Goal: Task Accomplishment & Management: Use online tool/utility

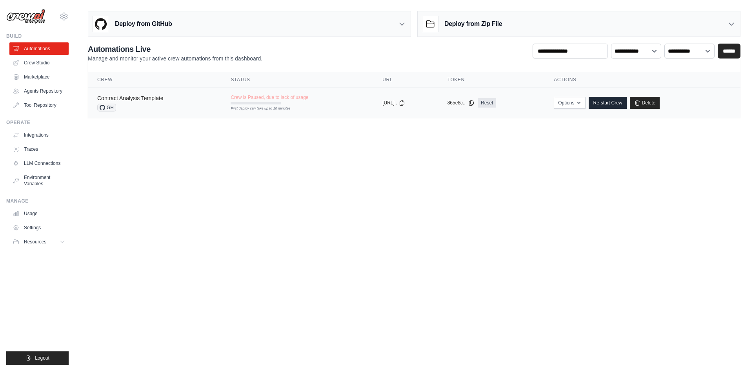
click at [142, 97] on link "Contract Analysis Template" at bounding box center [130, 98] width 66 height 6
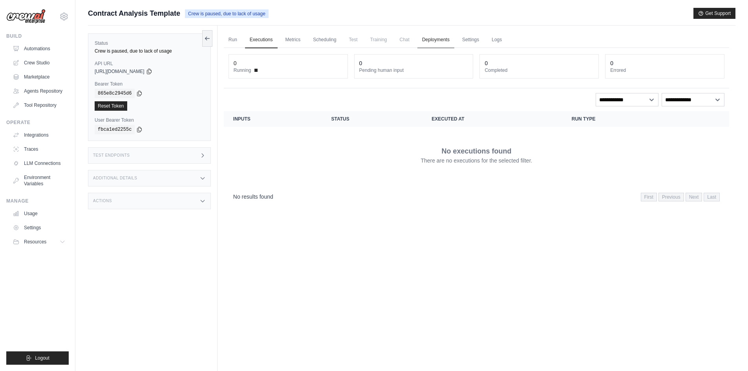
click at [438, 38] on link "Deployments" at bounding box center [435, 40] width 37 height 16
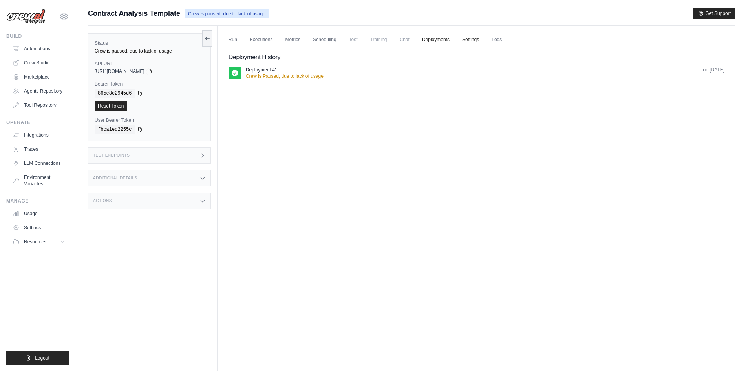
click at [477, 41] on link "Settings" at bounding box center [470, 40] width 26 height 16
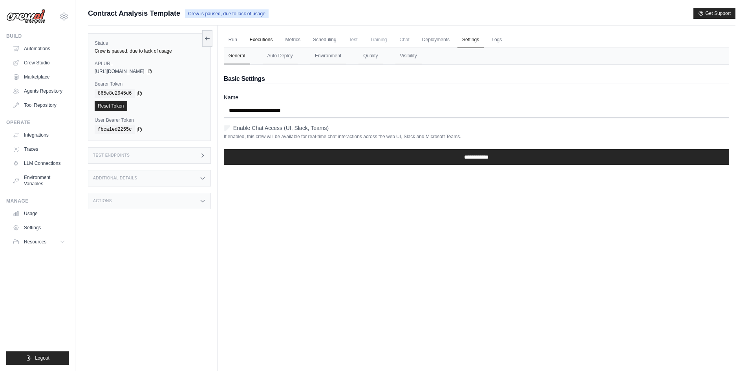
click at [264, 38] on link "Executions" at bounding box center [261, 40] width 33 height 16
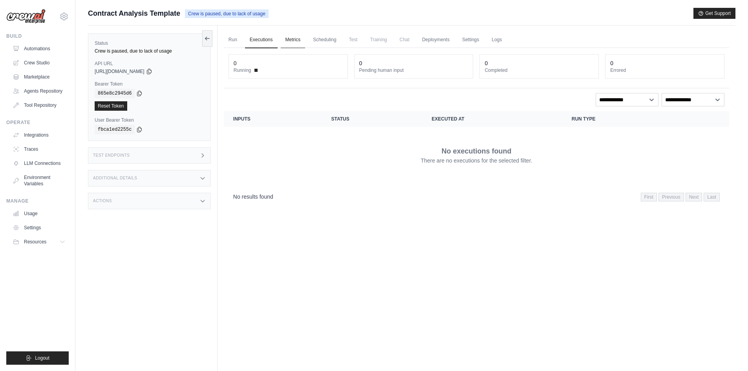
click at [298, 38] on link "Metrics" at bounding box center [293, 40] width 25 height 16
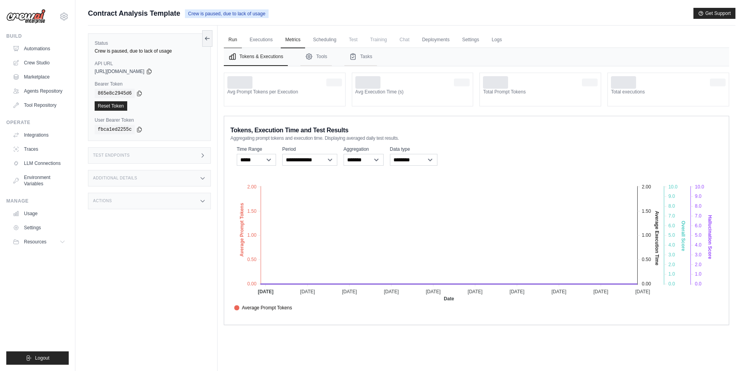
click at [234, 40] on link "Run" at bounding box center [233, 40] width 18 height 16
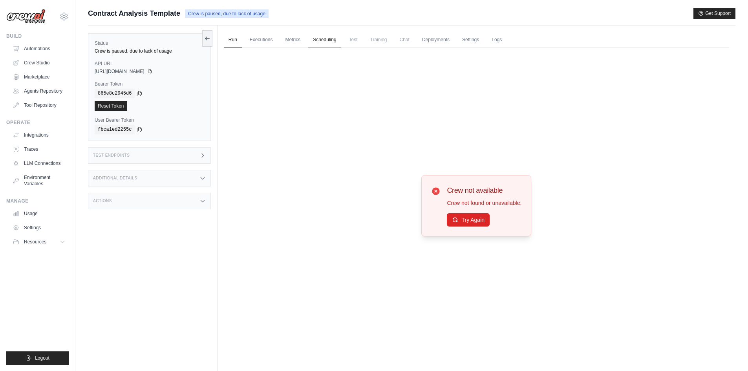
click at [323, 34] on link "Scheduling" at bounding box center [324, 40] width 33 height 16
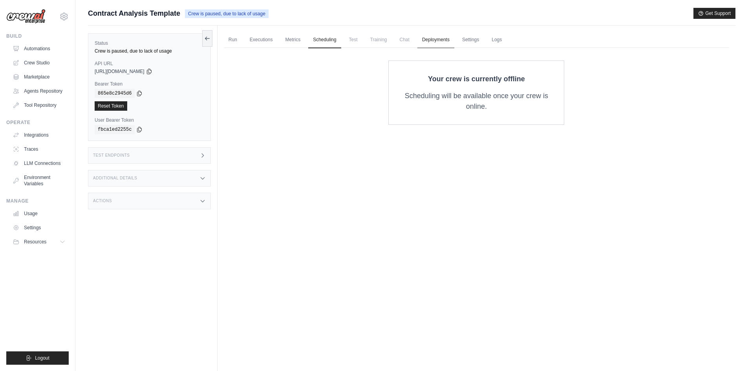
click at [436, 40] on link "Deployments" at bounding box center [435, 40] width 37 height 16
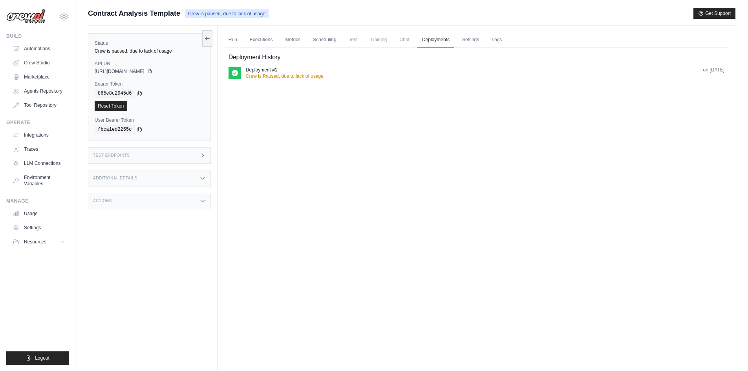
click at [285, 77] on p "Crew is Paused, due to lack of usage" at bounding box center [285, 76] width 78 height 6
click at [469, 41] on link "Settings" at bounding box center [470, 40] width 26 height 16
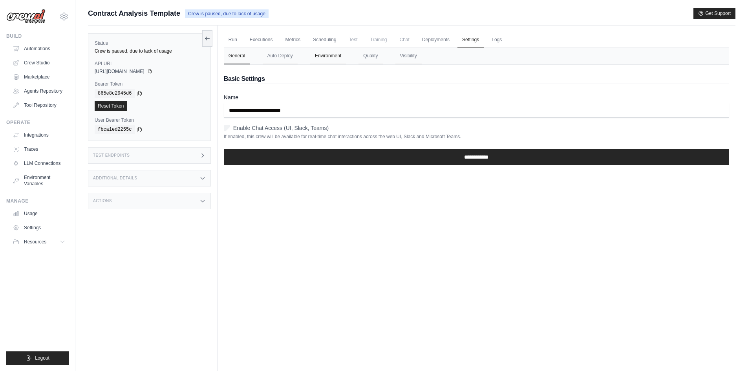
click at [333, 58] on button "Environment" at bounding box center [328, 56] width 36 height 16
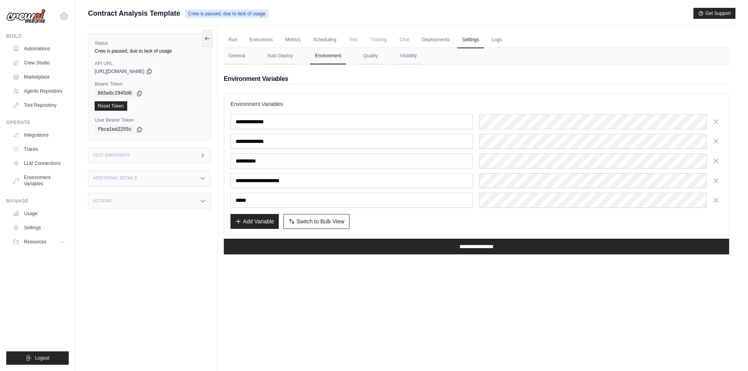
click at [552, 73] on div "**********" at bounding box center [476, 163] width 505 height 196
click at [244, 54] on button "General" at bounding box center [237, 56] width 26 height 16
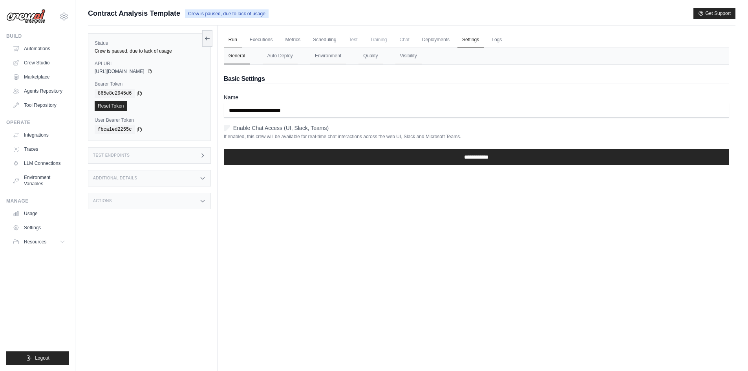
click at [237, 40] on link "Run" at bounding box center [233, 40] width 18 height 16
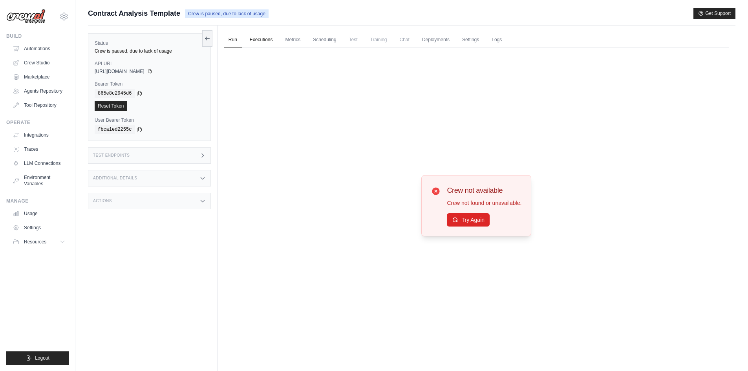
click at [263, 40] on link "Executions" at bounding box center [261, 40] width 33 height 16
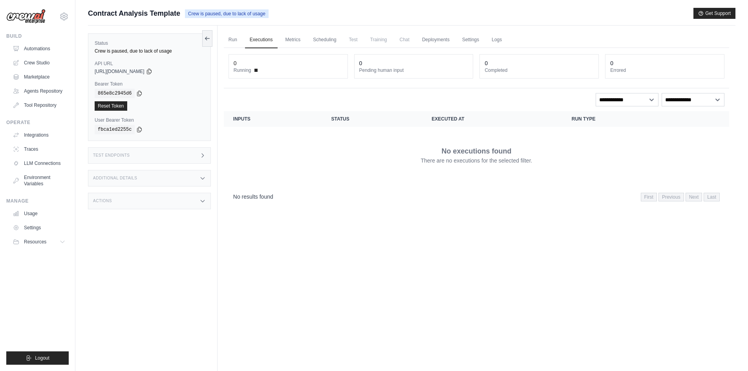
click at [147, 157] on div "Test Endpoints" at bounding box center [149, 155] width 123 height 16
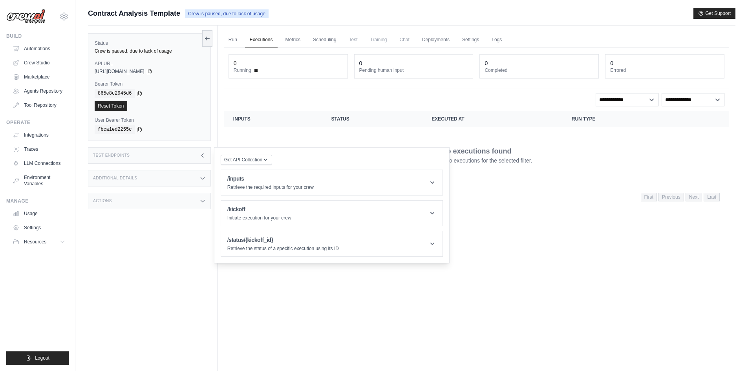
click at [163, 175] on div "Additional Details" at bounding box center [149, 178] width 123 height 16
click at [141, 248] on div "Actions" at bounding box center [149, 247] width 123 height 16
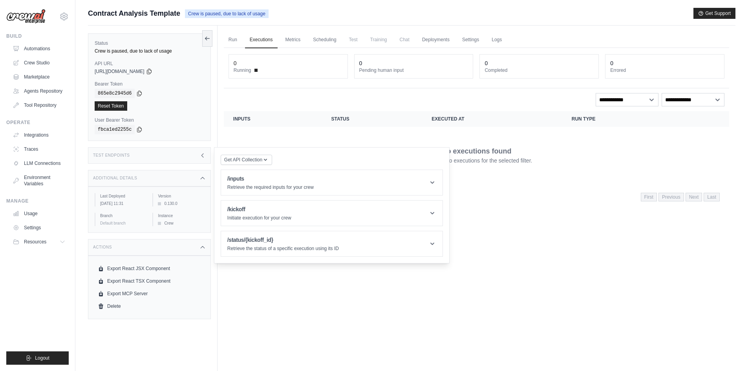
click at [152, 174] on div "Additional Details" at bounding box center [149, 178] width 123 height 16
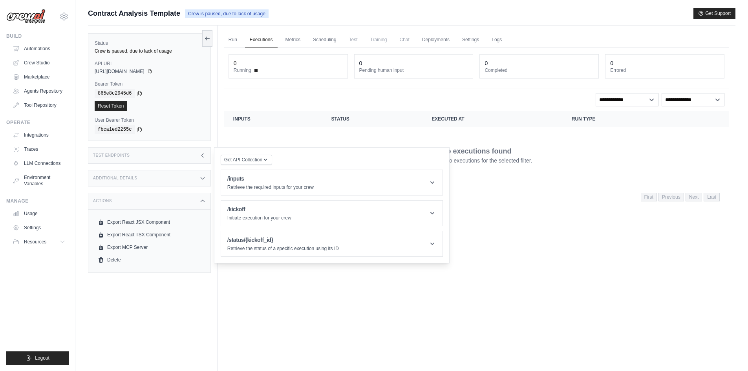
click at [407, 40] on span "Chat" at bounding box center [404, 40] width 19 height 16
click at [436, 40] on link "Deployments" at bounding box center [435, 40] width 37 height 16
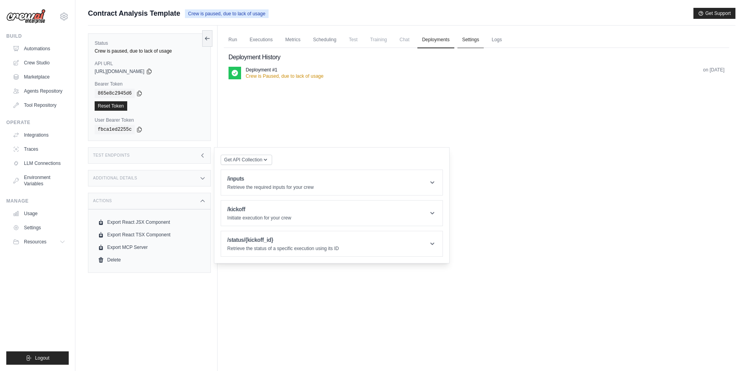
click at [470, 39] on link "Settings" at bounding box center [470, 40] width 26 height 16
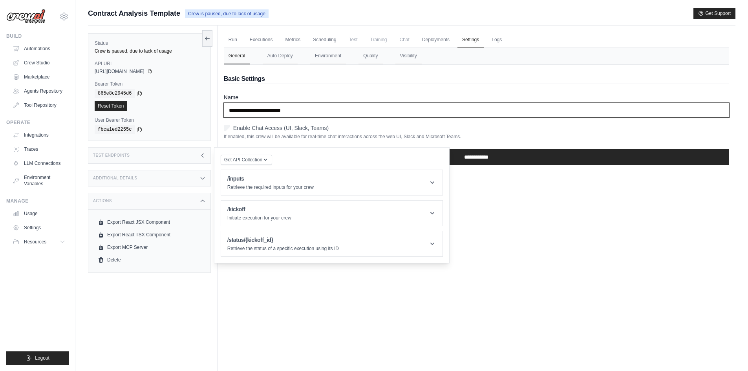
click at [298, 115] on input "**********" at bounding box center [476, 110] width 505 height 15
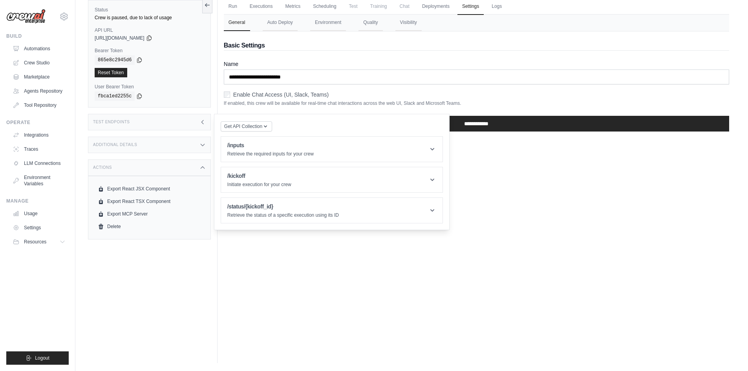
click at [489, 220] on div "Run Executions Metrics Scheduling Test Training Chat Deployments Settings Logs …" at bounding box center [476, 177] width 518 height 371
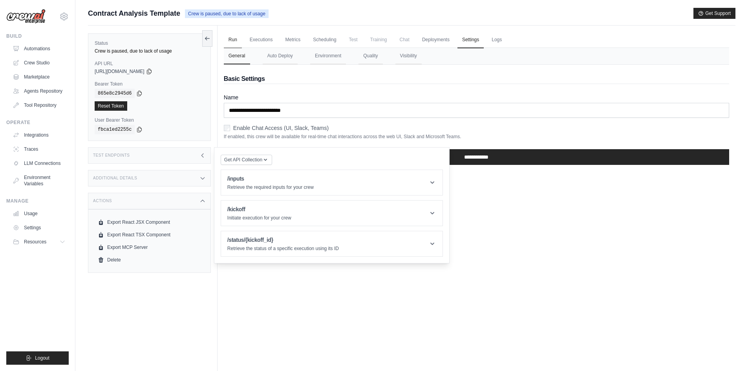
click at [237, 34] on link "Run" at bounding box center [233, 40] width 18 height 16
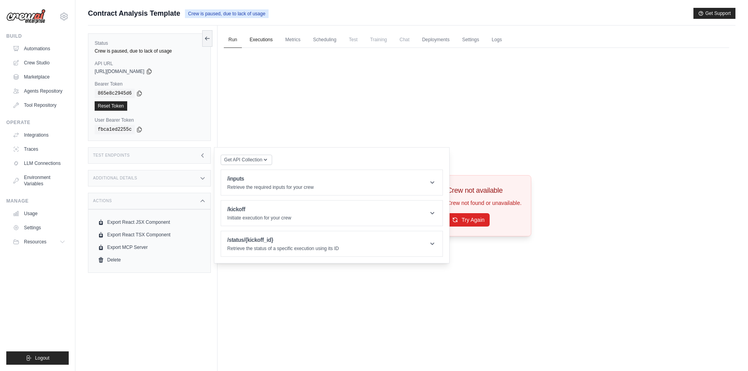
click at [265, 40] on link "Executions" at bounding box center [261, 40] width 33 height 16
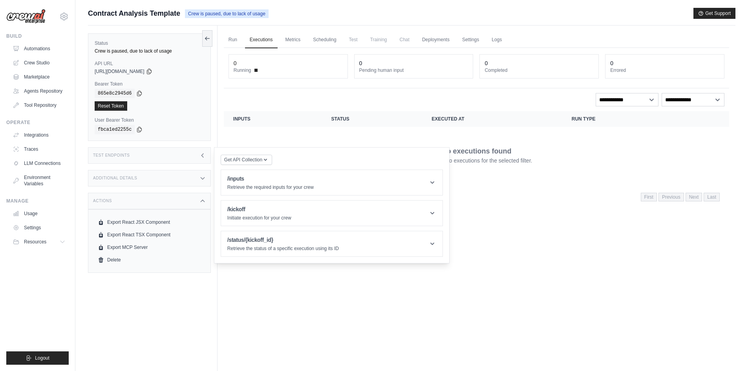
click at [364, 37] on ul "Run Executions Metrics Scheduling Test Training Chat Deployments Settings Logs" at bounding box center [476, 40] width 505 height 16
drag, startPoint x: 412, startPoint y: 37, endPoint x: 439, endPoint y: 40, distance: 27.6
click at [420, 38] on ul "Run Executions Metrics Scheduling Test Training Chat Deployments Settings Logs" at bounding box center [476, 40] width 505 height 16
click at [439, 40] on link "Deployments" at bounding box center [435, 40] width 37 height 16
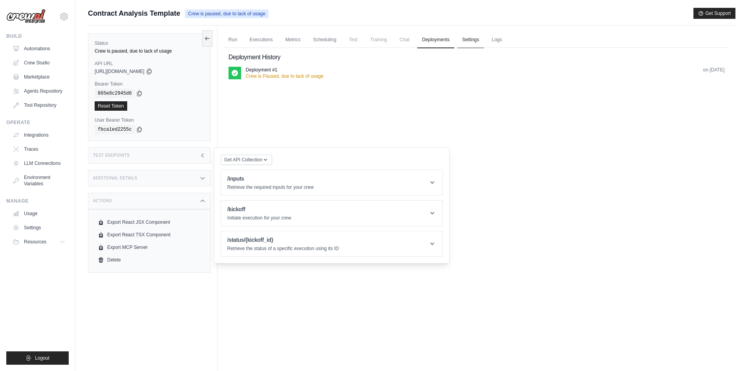
click at [467, 40] on link "Settings" at bounding box center [470, 40] width 26 height 16
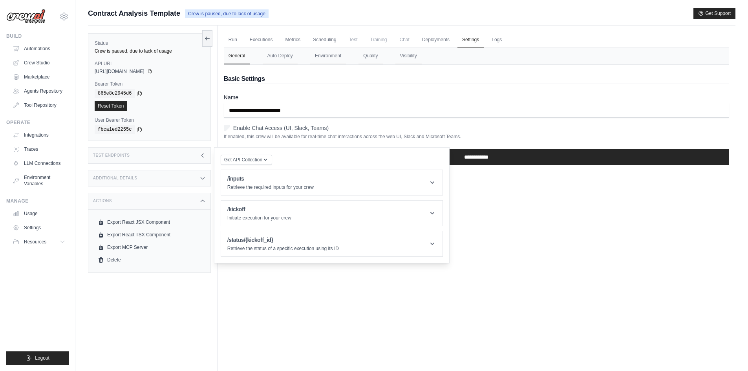
click at [159, 153] on div "Test Endpoints" at bounding box center [149, 155] width 123 height 16
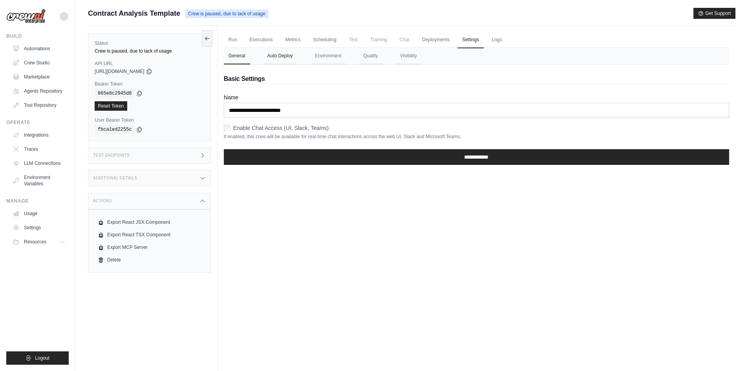
click at [275, 58] on button "Auto Deploy" at bounding box center [280, 56] width 35 height 16
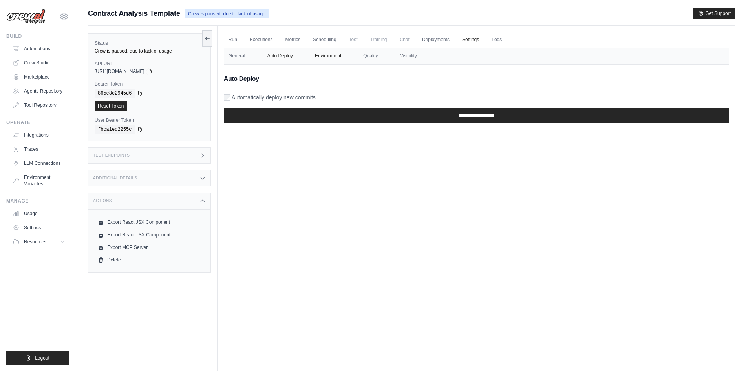
click at [321, 59] on button "Environment" at bounding box center [328, 56] width 36 height 16
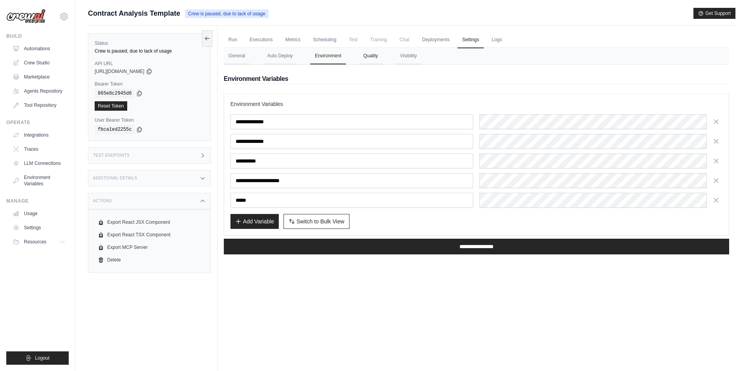
click at [358, 61] on button "Quality" at bounding box center [370, 56] width 24 height 16
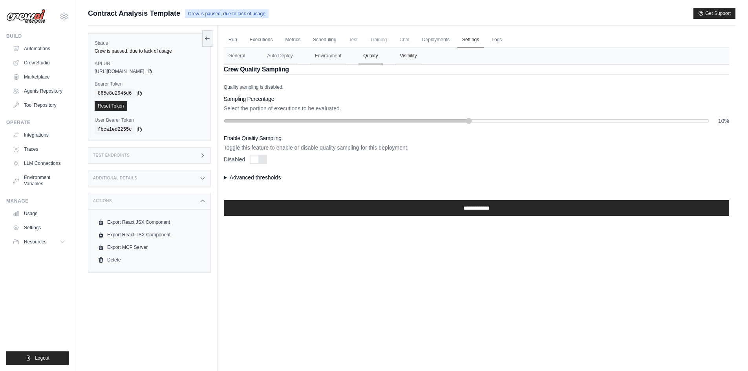
click at [406, 59] on button "Visibility" at bounding box center [408, 56] width 26 height 16
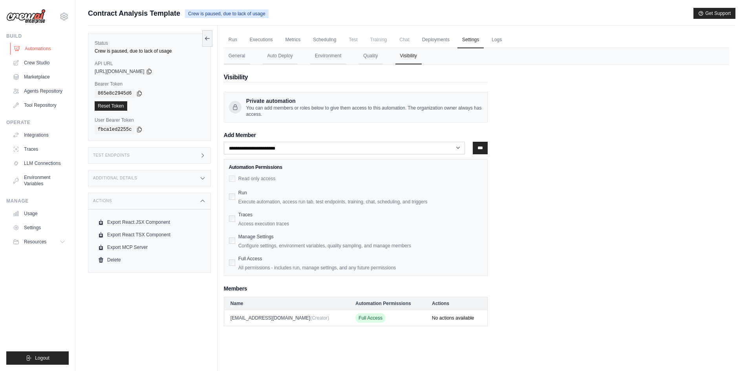
click at [41, 46] on link "Automations" at bounding box center [39, 48] width 59 height 13
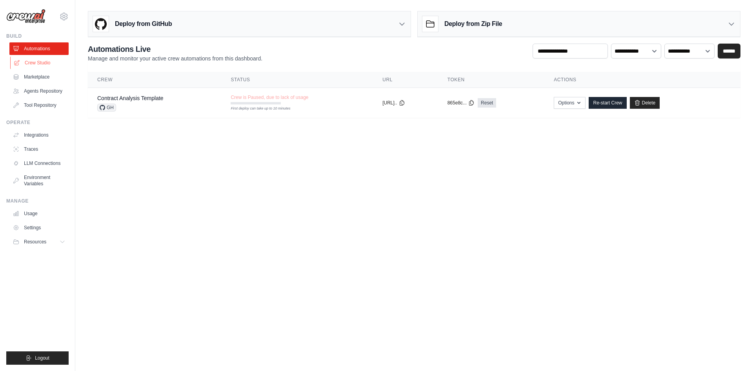
click at [42, 60] on link "Crew Studio" at bounding box center [39, 63] width 59 height 13
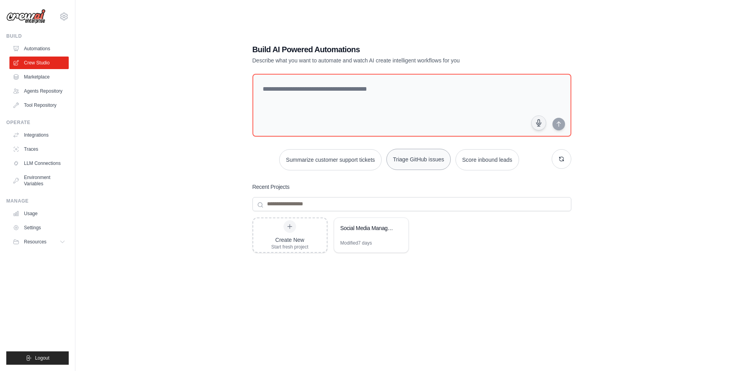
click at [408, 162] on button "Triage GitHub issues" at bounding box center [418, 159] width 64 height 21
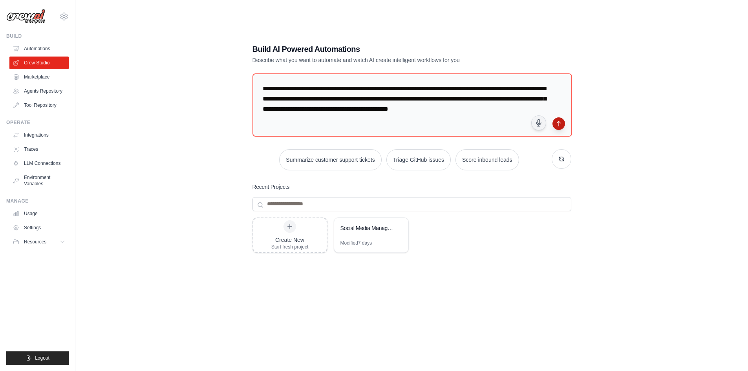
click at [558, 125] on icon "submit" at bounding box center [558, 123] width 4 height 5
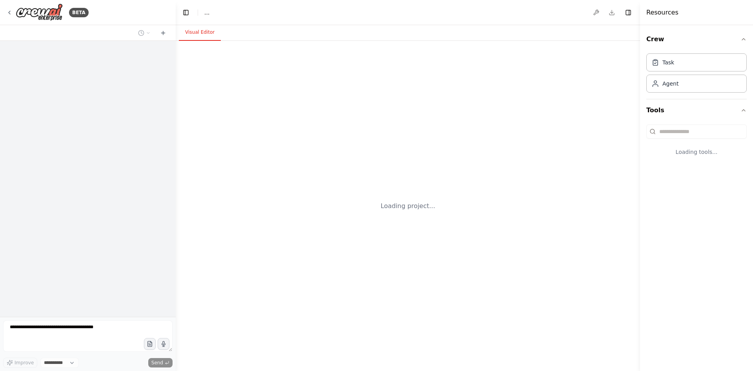
select select "****"
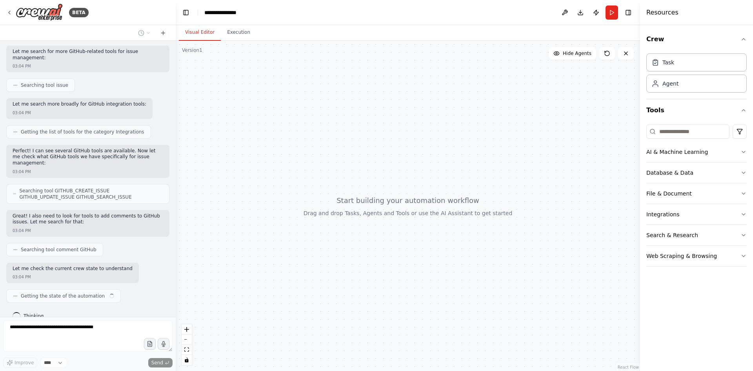
scroll to position [185, 0]
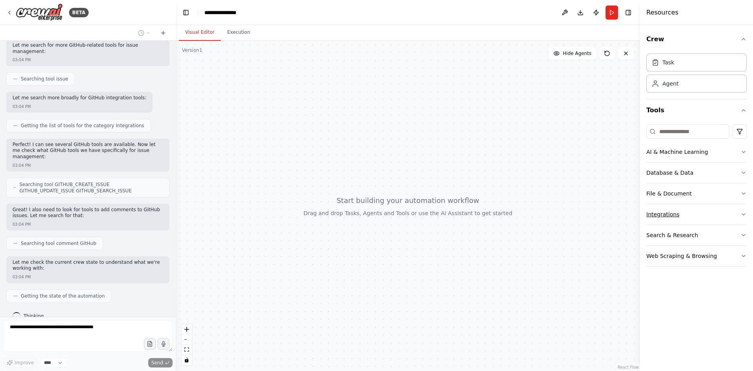
click at [689, 208] on button "Integrations" at bounding box center [697, 214] width 100 height 20
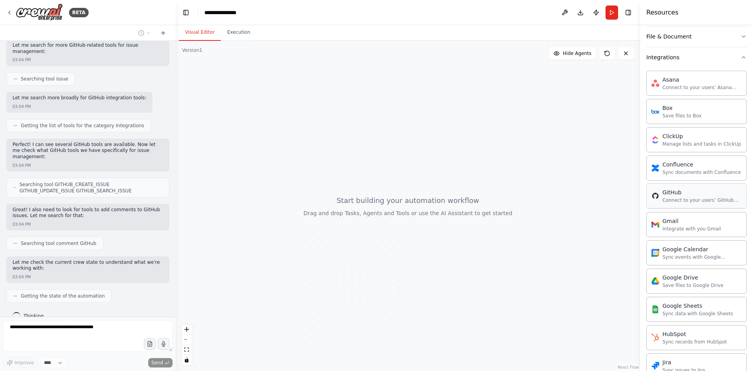
scroll to position [0, 0]
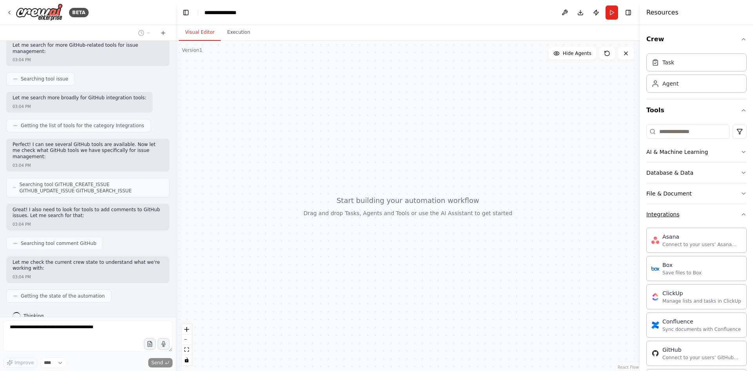
click at [691, 211] on button "Integrations" at bounding box center [697, 214] width 100 height 20
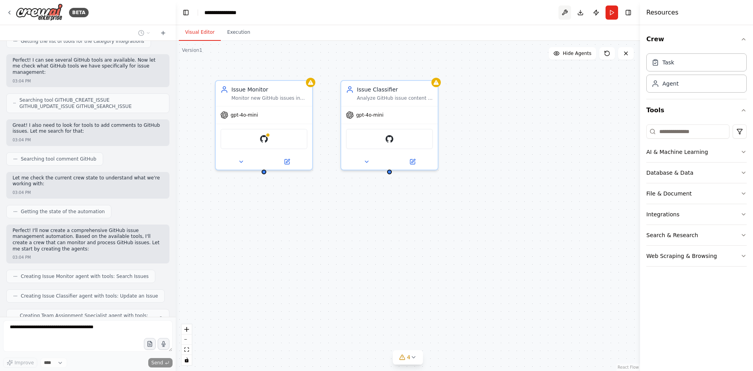
scroll to position [295, 0]
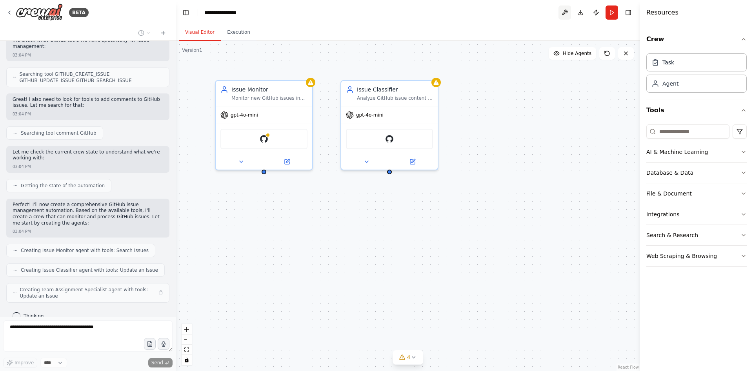
click at [567, 13] on button at bounding box center [565, 12] width 13 height 14
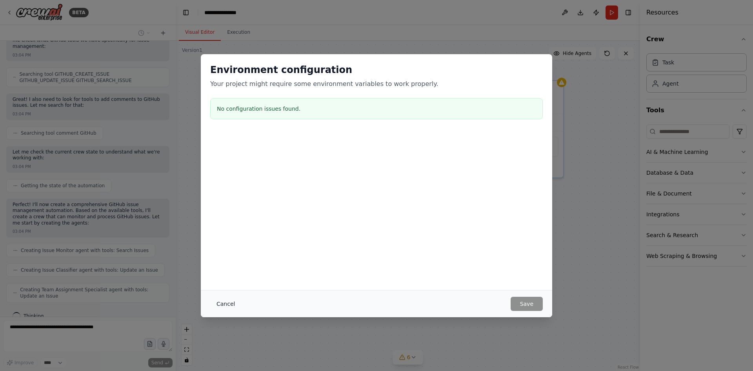
click at [222, 305] on button "Cancel" at bounding box center [225, 304] width 31 height 14
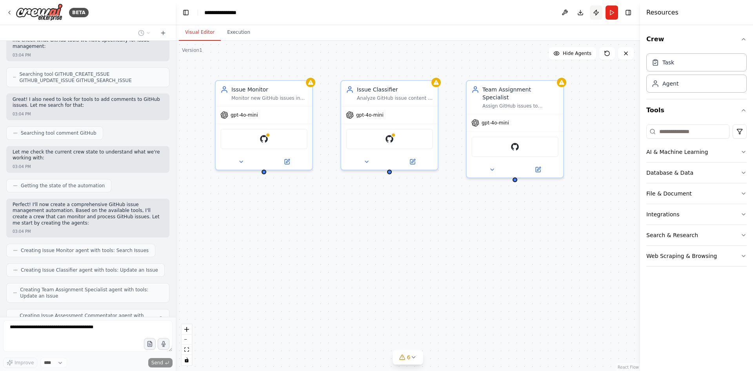
scroll to position [321, 0]
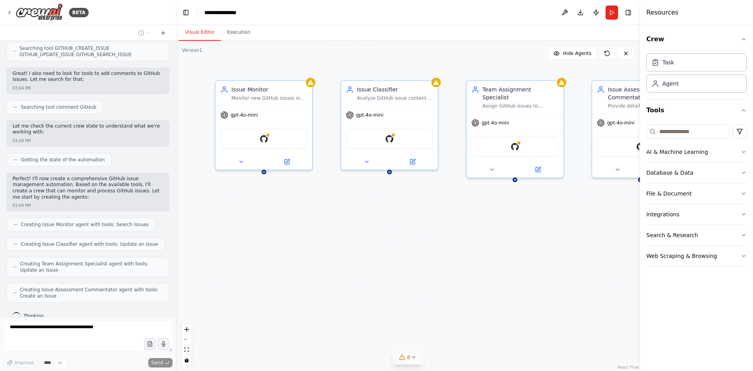
click at [410, 359] on span "8" at bounding box center [409, 357] width 4 height 8
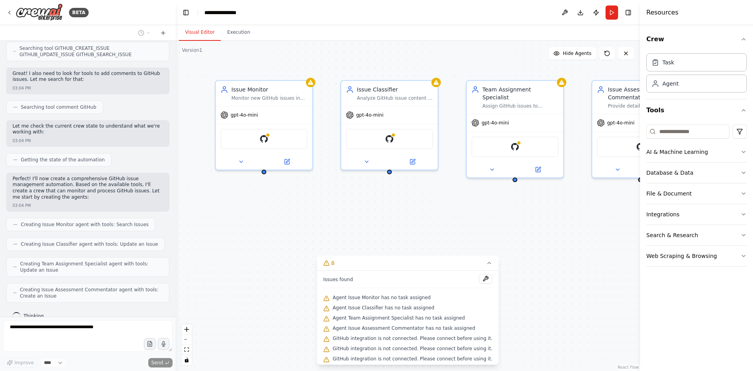
scroll to position [13, 0]
click at [535, 285] on div "Issue Monitor Monitor new GitHub issues in {repository_name} and retrieve issue…" at bounding box center [408, 206] width 465 height 330
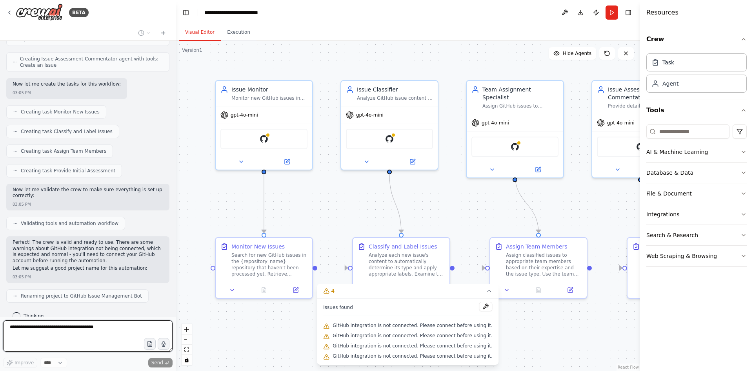
scroll to position [596, 0]
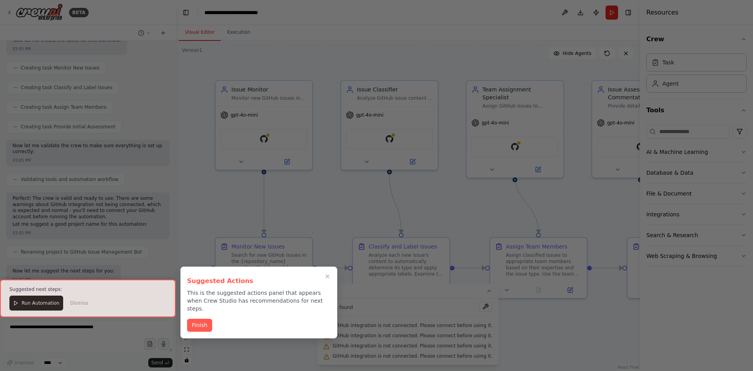
click at [42, 298] on div at bounding box center [88, 298] width 176 height 38
click at [41, 308] on div at bounding box center [88, 298] width 176 height 38
click at [199, 321] on button "Finish" at bounding box center [199, 324] width 25 height 13
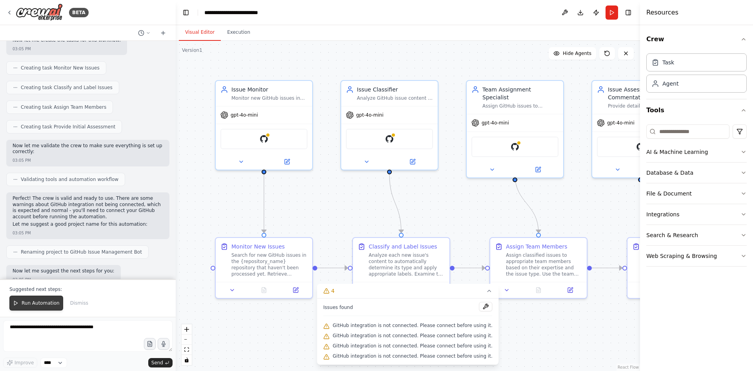
click at [52, 301] on span "Run Automation" at bounding box center [41, 303] width 38 height 6
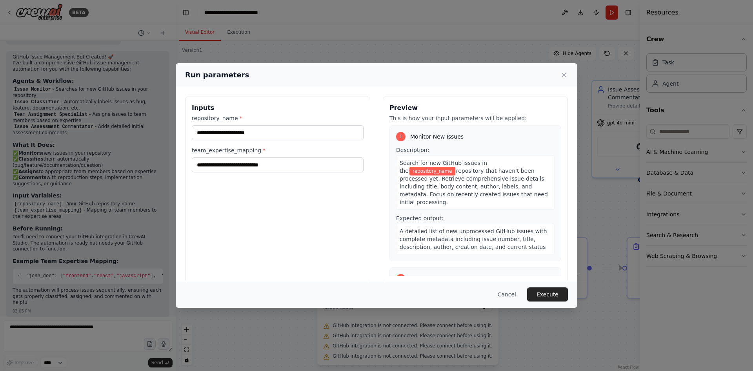
scroll to position [843, 0]
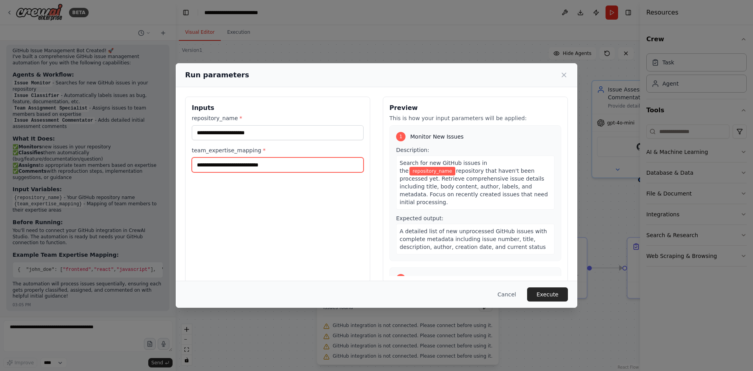
click at [271, 169] on input "team_expertise_mapping *" at bounding box center [278, 164] width 172 height 15
click at [456, 167] on span "repository_name" at bounding box center [433, 171] width 46 height 9
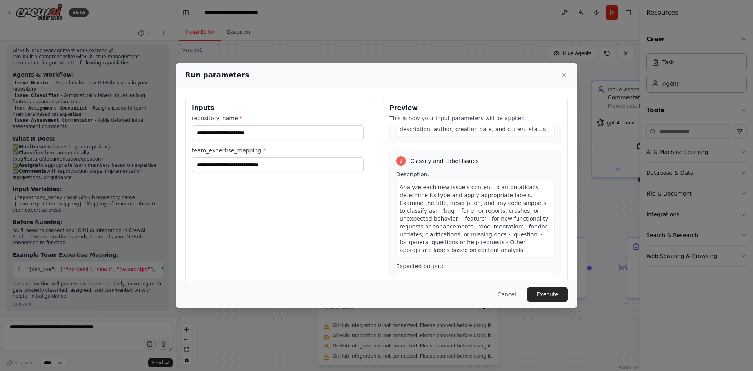
scroll to position [235, 0]
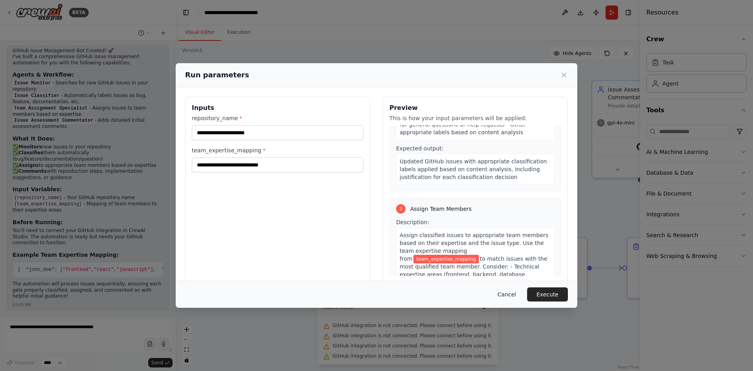
click at [514, 292] on button "Cancel" at bounding box center [507, 294] width 31 height 14
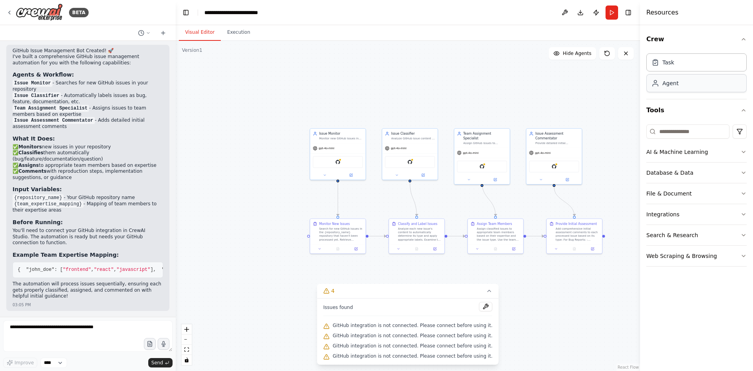
click at [673, 82] on div "Agent" at bounding box center [671, 83] width 16 height 8
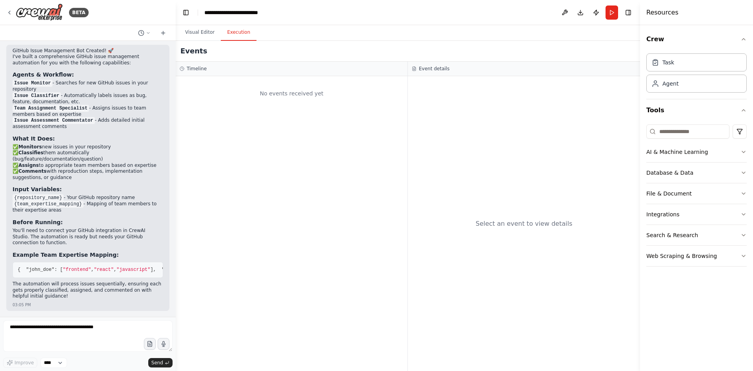
click at [234, 35] on button "Execution" at bounding box center [239, 32] width 36 height 16
click at [195, 33] on button "Visual Editor" at bounding box center [200, 32] width 42 height 16
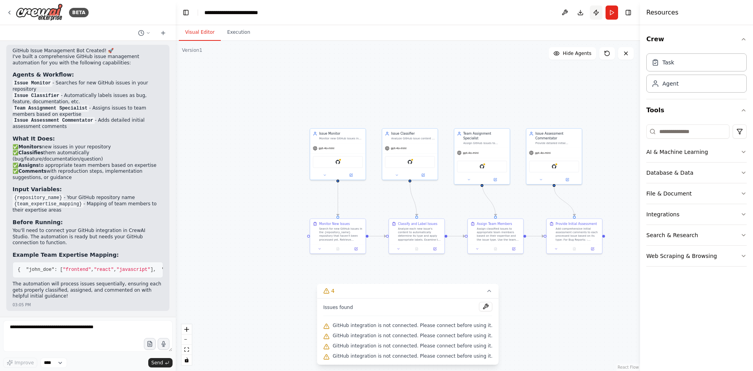
click at [598, 13] on button "Publish" at bounding box center [596, 12] width 13 height 14
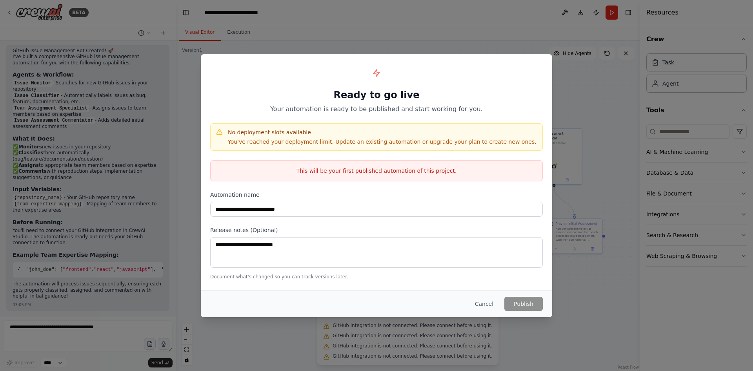
click at [653, 173] on div "**********" at bounding box center [376, 185] width 753 height 371
click at [490, 302] on button "Cancel" at bounding box center [484, 304] width 31 height 14
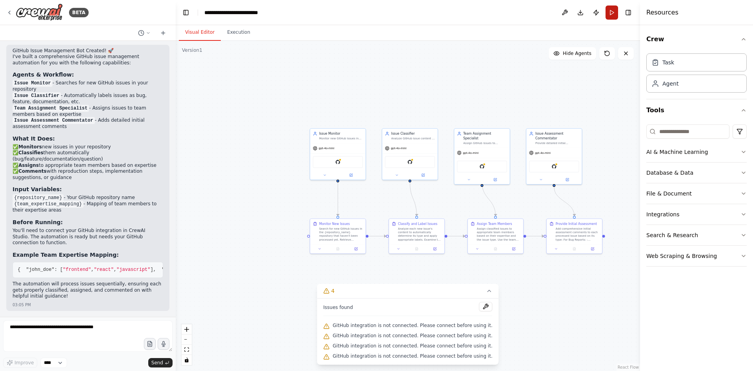
click at [617, 12] on button "Run" at bounding box center [612, 12] width 13 height 14
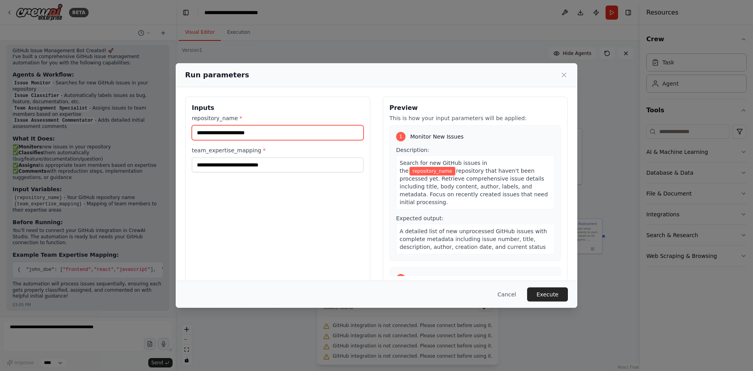
click at [227, 134] on input "repository_name *" at bounding box center [278, 132] width 172 height 15
click at [219, 151] on label "team_expertise_mapping *" at bounding box center [278, 150] width 172 height 8
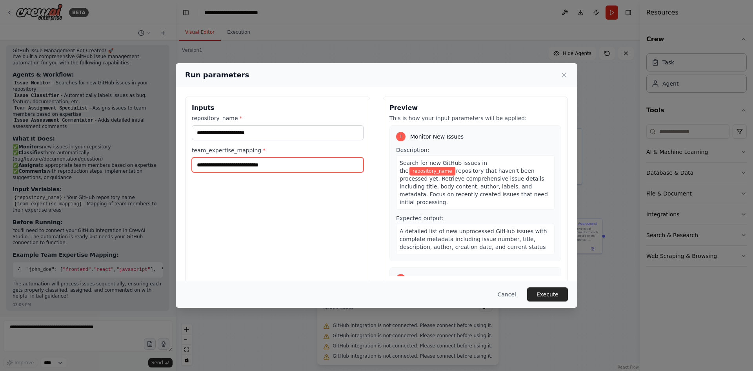
click at [219, 157] on input "team_expertise_mapping *" at bounding box center [278, 164] width 172 height 15
click at [219, 151] on label "team_expertise_mapping *" at bounding box center [278, 150] width 172 height 8
click at [219, 157] on input "team_expertise_mapping *" at bounding box center [278, 164] width 172 height 15
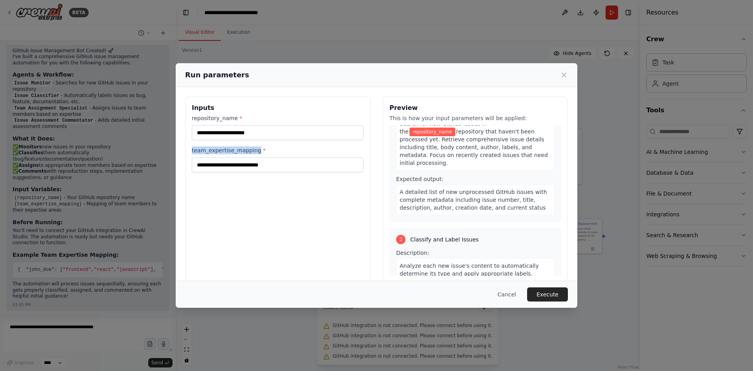
scroll to position [0, 0]
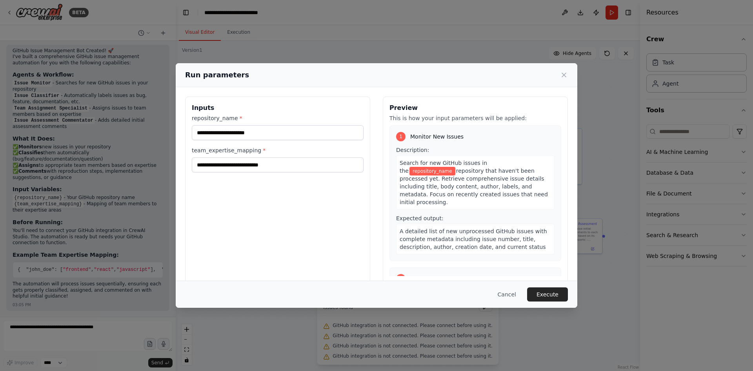
click at [487, 170] on span "repository that haven't been processed yet. Retrieve comprehensive issue detail…" at bounding box center [474, 187] width 148 height 38
drag, startPoint x: 416, startPoint y: 179, endPoint x: 472, endPoint y: 178, distance: 55.7
click at [472, 178] on span "repository that haven't been processed yet. Retrieve comprehensive issue detail…" at bounding box center [474, 187] width 148 height 38
click at [244, 168] on input "team_expertise_mapping *" at bounding box center [278, 164] width 172 height 15
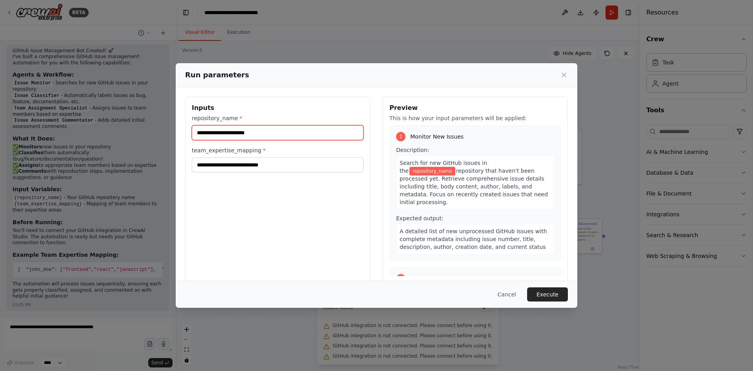
click at [250, 131] on input "repository_name *" at bounding box center [278, 132] width 172 height 15
type input "**********"
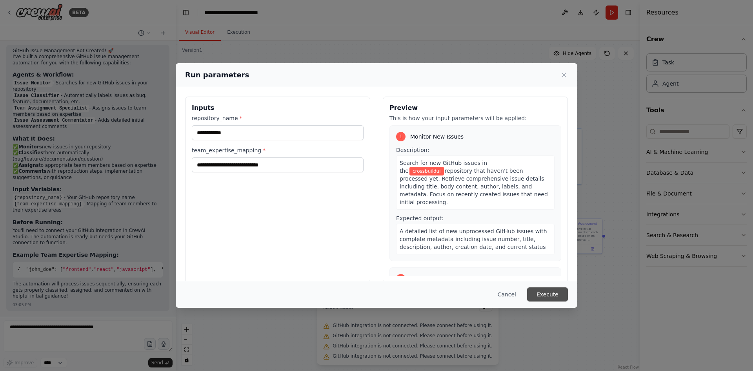
click at [557, 296] on button "Execute" at bounding box center [547, 294] width 41 height 14
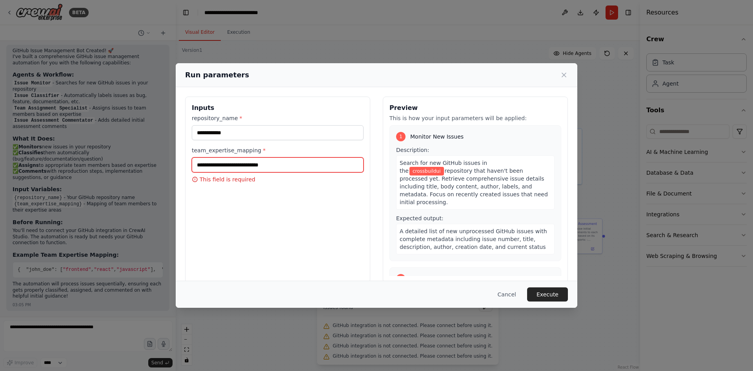
click at [230, 171] on input "team_expertise_mapping *" at bounding box center [278, 164] width 172 height 15
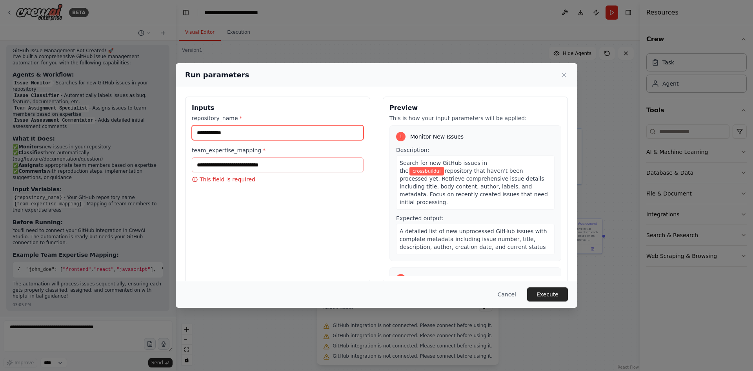
click at [212, 133] on input "**********" at bounding box center [278, 132] width 172 height 15
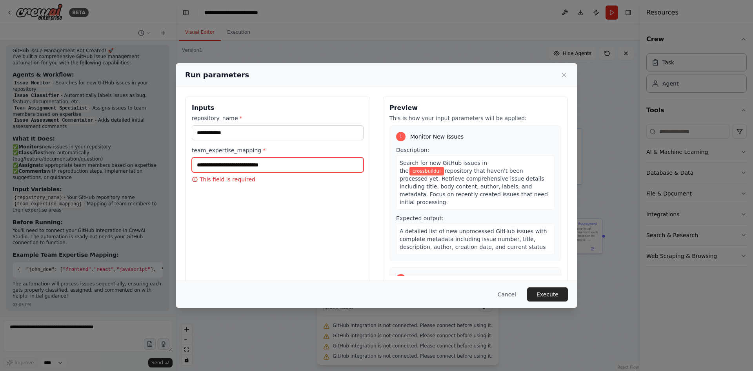
click at [218, 166] on input "team_expertise_mapping *" at bounding box center [278, 164] width 172 height 15
paste input "**********"
type input "**********"
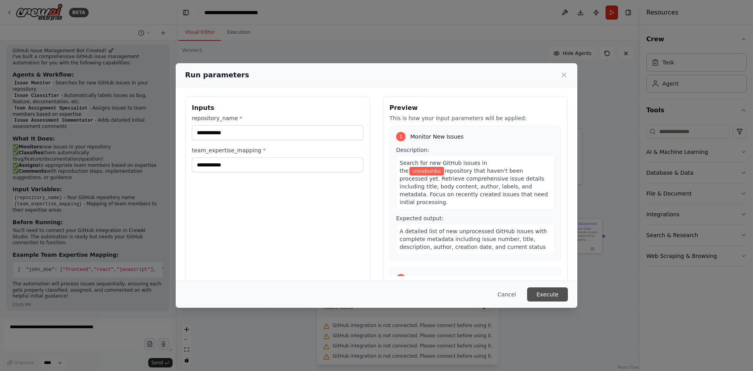
click at [550, 292] on button "Execute" at bounding box center [547, 294] width 41 height 14
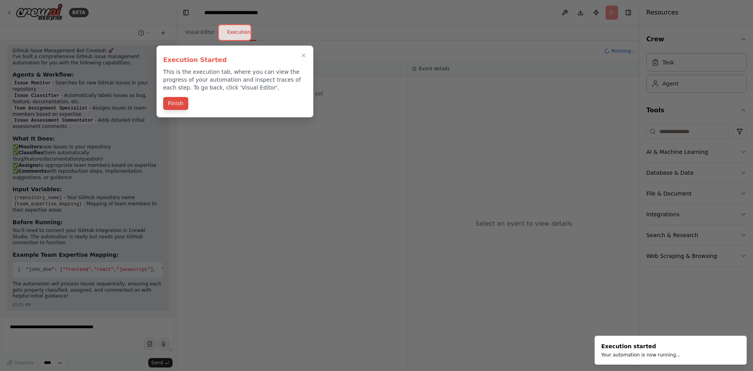
click at [173, 108] on button "Finish" at bounding box center [175, 103] width 25 height 13
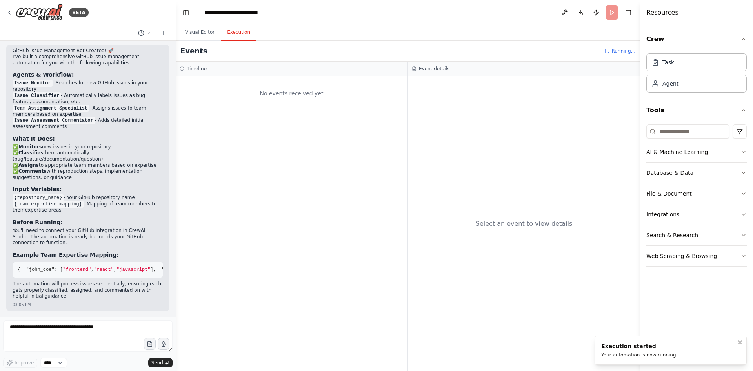
click at [627, 350] on div "Execution started Your automation is now running..." at bounding box center [641, 350] width 79 height 16
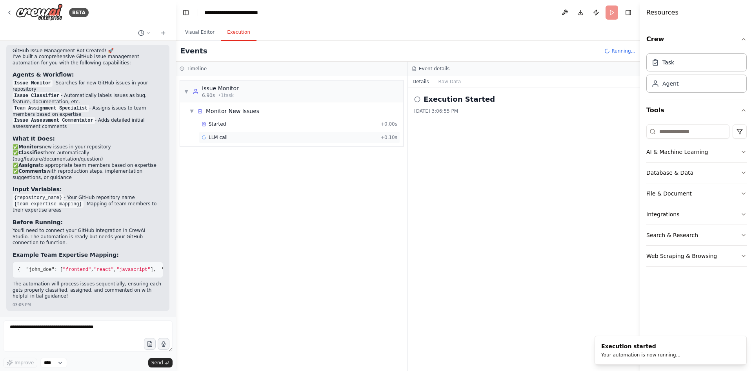
click at [221, 138] on span "LLM call" at bounding box center [218, 137] width 19 height 6
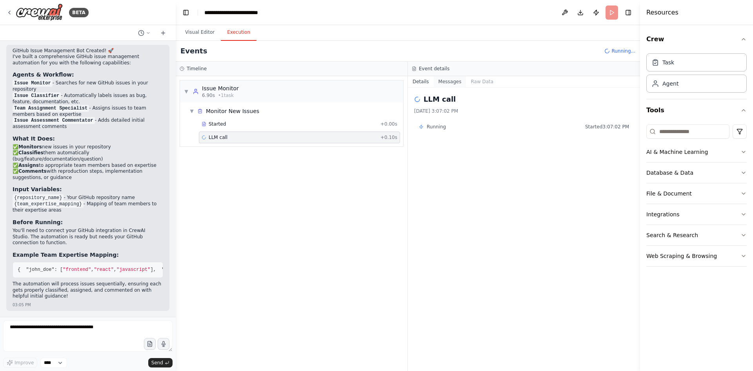
click at [452, 78] on button "Messages" at bounding box center [450, 81] width 33 height 11
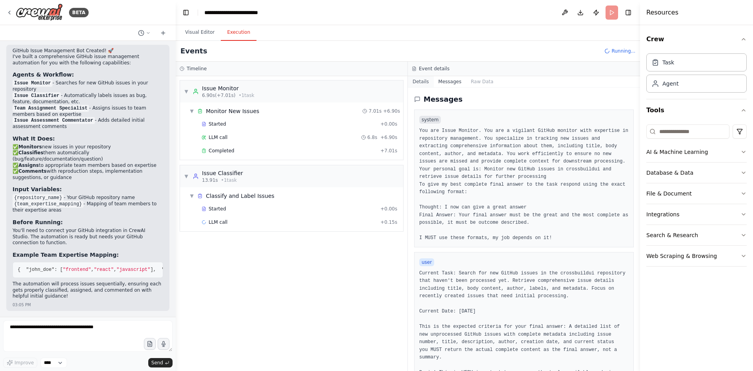
click at [428, 80] on button "Details" at bounding box center [421, 81] width 26 height 11
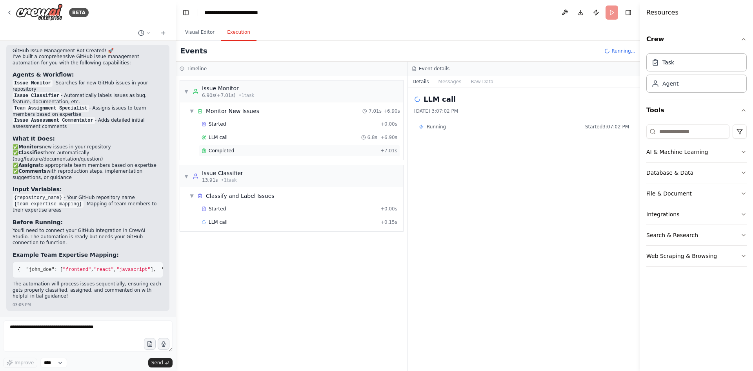
click at [269, 152] on div "Completed" at bounding box center [290, 151] width 176 height 6
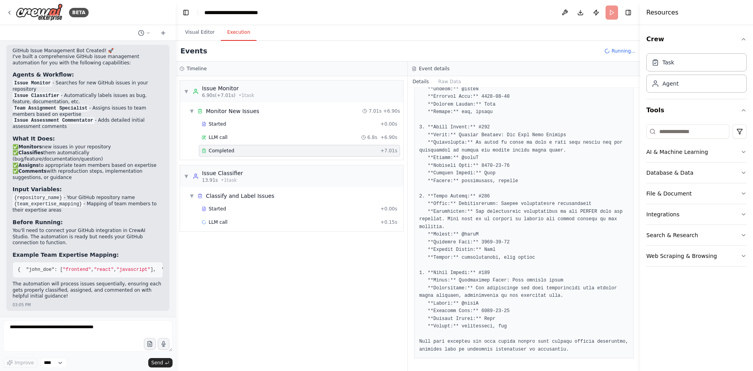
scroll to position [47, 0]
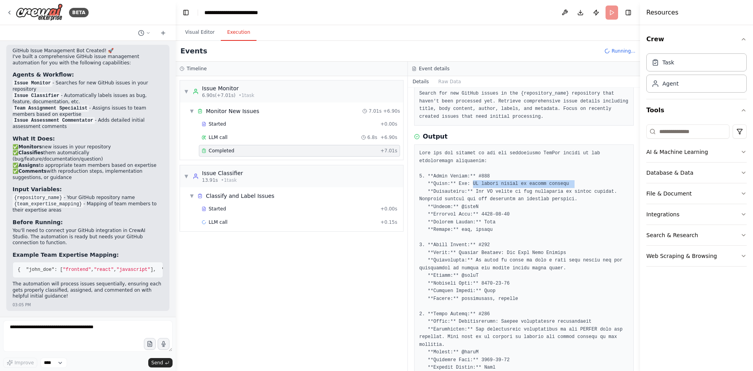
drag, startPoint x: 470, startPoint y: 186, endPoint x: 564, endPoint y: 186, distance: 93.8
click at [564, 186] on pre at bounding box center [525, 310] width 210 height 321
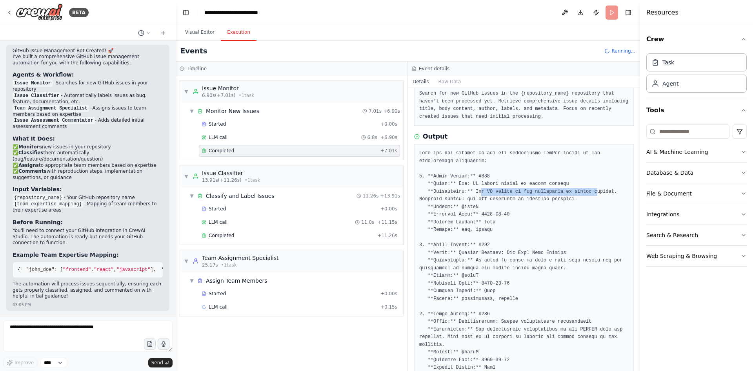
drag, startPoint x: 477, startPoint y: 191, endPoint x: 582, endPoint y: 191, distance: 105.2
click at [582, 191] on pre at bounding box center [525, 310] width 210 height 321
click at [573, 208] on pre at bounding box center [525, 310] width 210 height 321
drag, startPoint x: 590, startPoint y: 198, endPoint x: 412, endPoint y: 199, distance: 178.2
click at [412, 199] on div "Completed 9/19/2025, 3:07:09 PM Description Search for new GitHub issues in the…" at bounding box center [524, 229] width 232 height 283
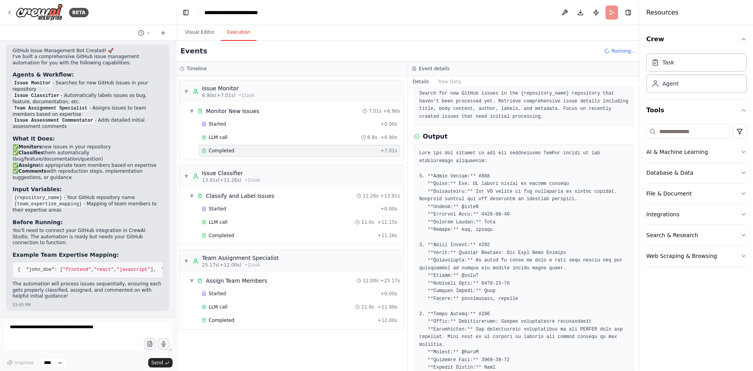
click at [450, 244] on pre at bounding box center [525, 310] width 210 height 321
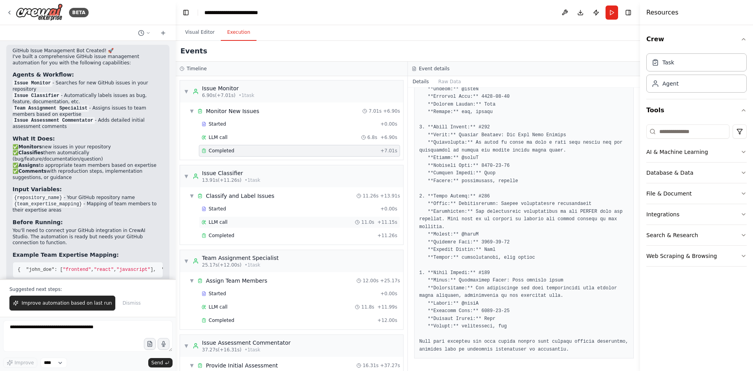
scroll to position [52, 0]
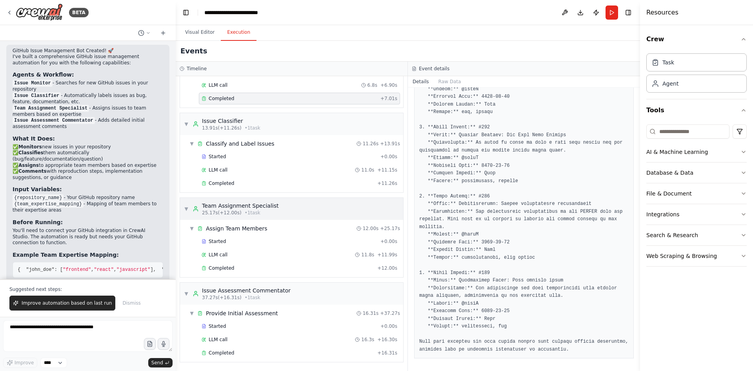
click at [248, 204] on div "Team Assignment Specialist" at bounding box center [240, 206] width 77 height 8
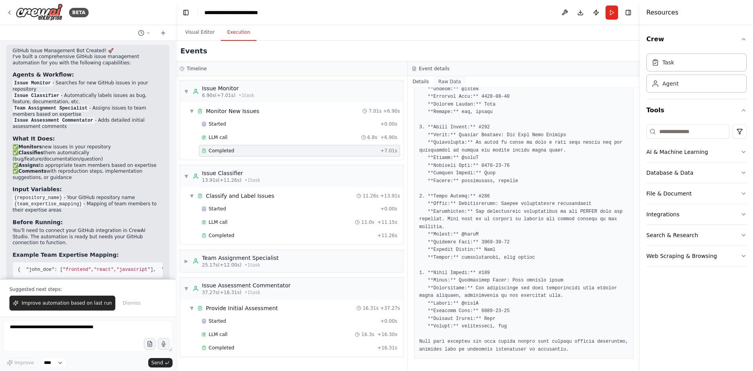
click at [452, 86] on button "Raw Data" at bounding box center [450, 81] width 32 height 11
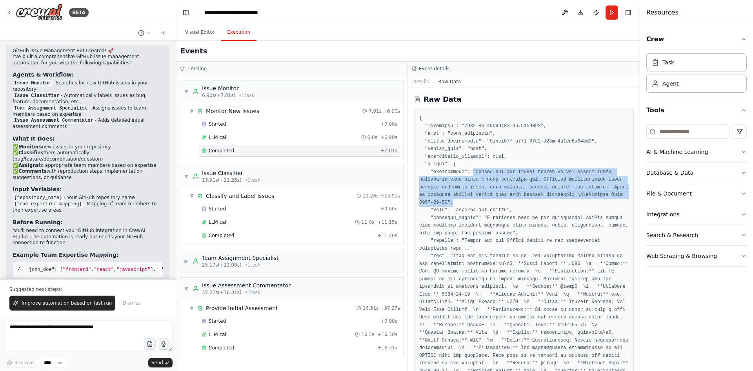
drag, startPoint x: 469, startPoint y: 171, endPoint x: 493, endPoint y: 205, distance: 42.2
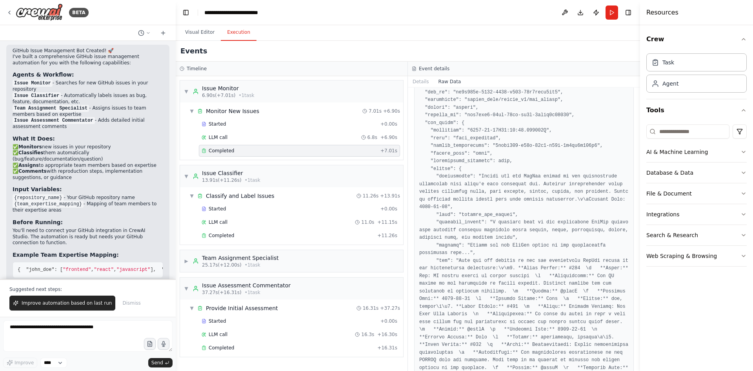
scroll to position [589, 0]
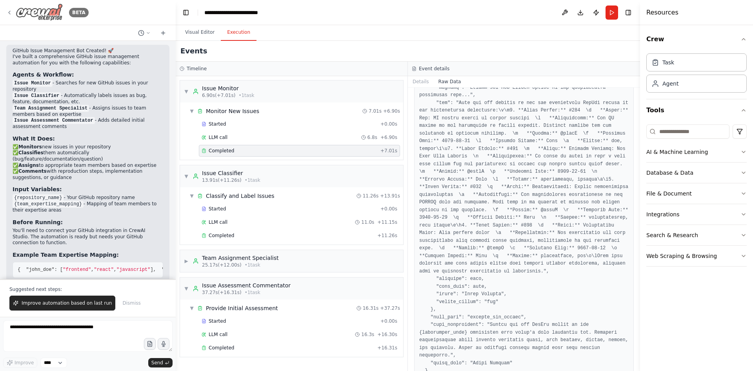
click at [8, 15] on icon at bounding box center [9, 12] width 6 height 6
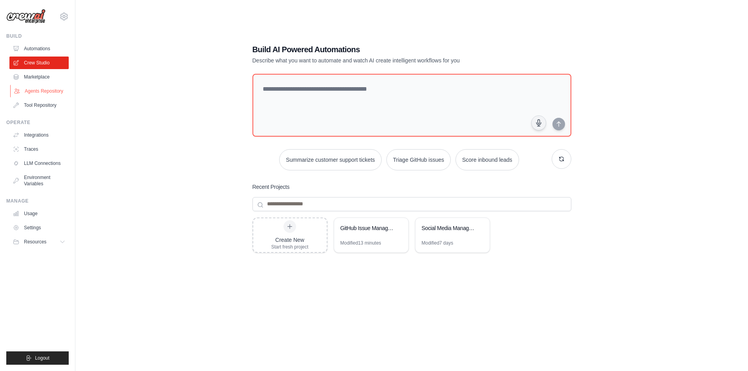
click at [36, 86] on link "Agents Repository" at bounding box center [39, 91] width 59 height 13
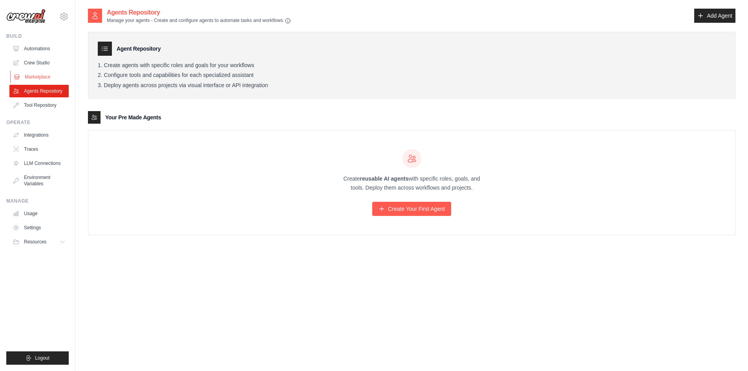
click at [42, 75] on link "Marketplace" at bounding box center [39, 77] width 59 height 13
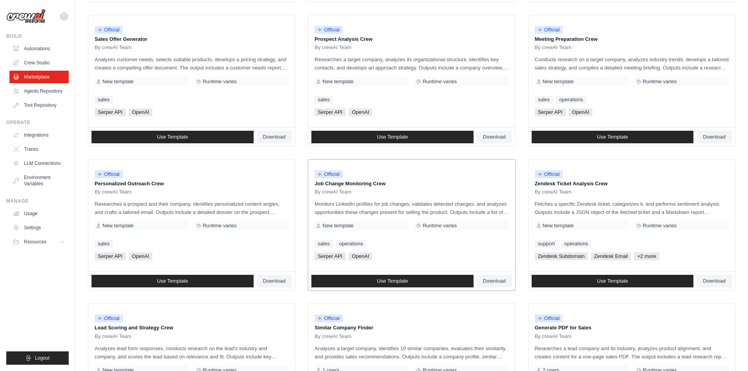
scroll to position [356, 0]
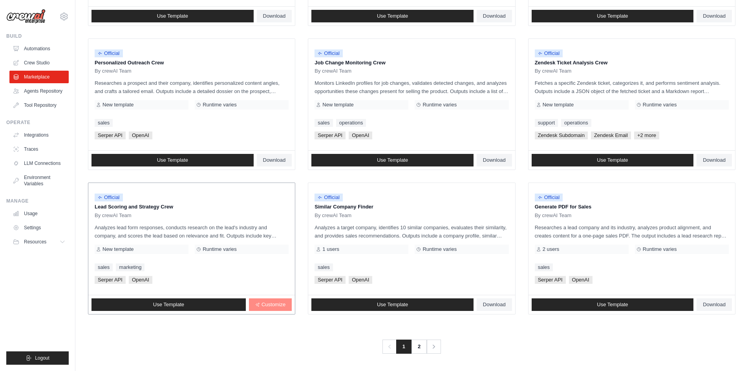
click at [266, 307] on span "Customize" at bounding box center [273, 304] width 24 height 6
click at [31, 228] on link "Settings" at bounding box center [39, 227] width 59 height 13
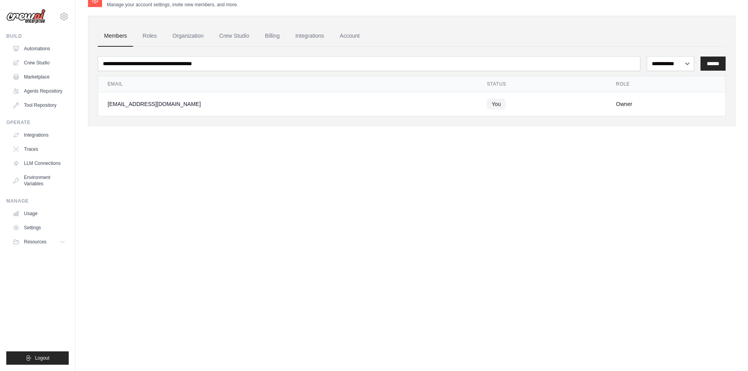
scroll to position [16, 0]
click at [182, 36] on link "Organization" at bounding box center [188, 36] width 44 height 21
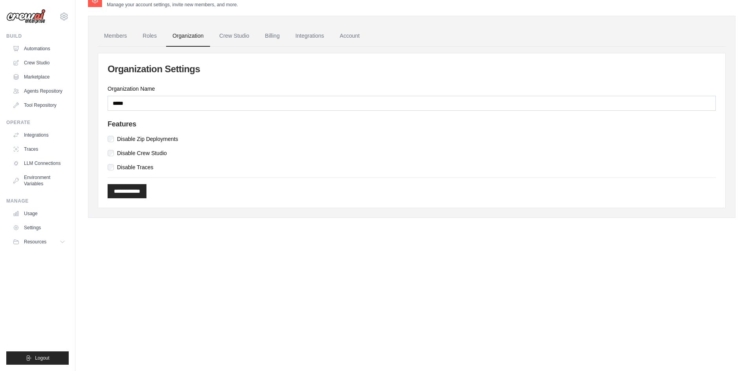
click at [146, 36] on link "Roles" at bounding box center [149, 36] width 27 height 21
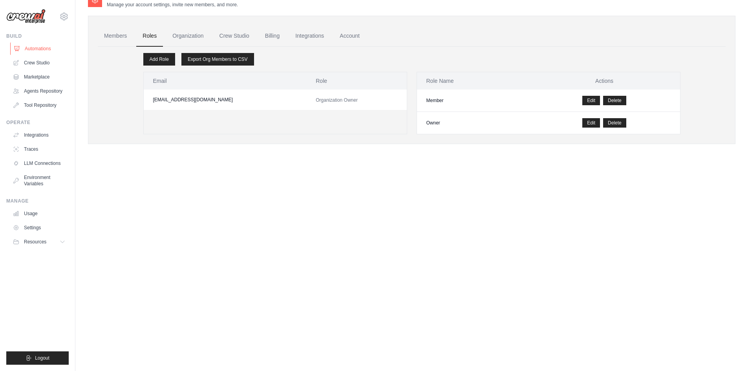
click at [39, 48] on link "Automations" at bounding box center [39, 48] width 59 height 13
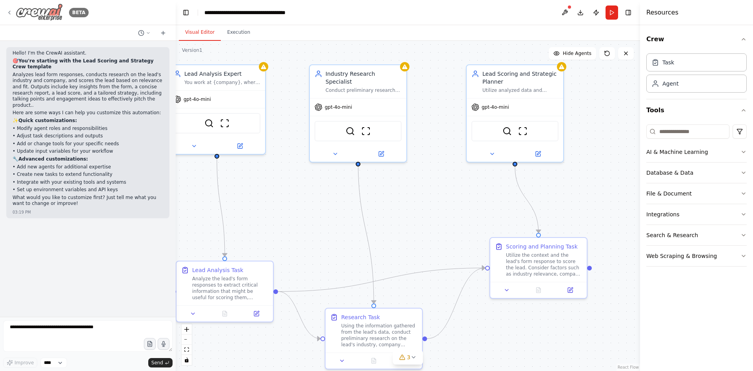
click at [8, 14] on icon at bounding box center [9, 12] width 6 height 6
